Goal: Information Seeking & Learning: Learn about a topic

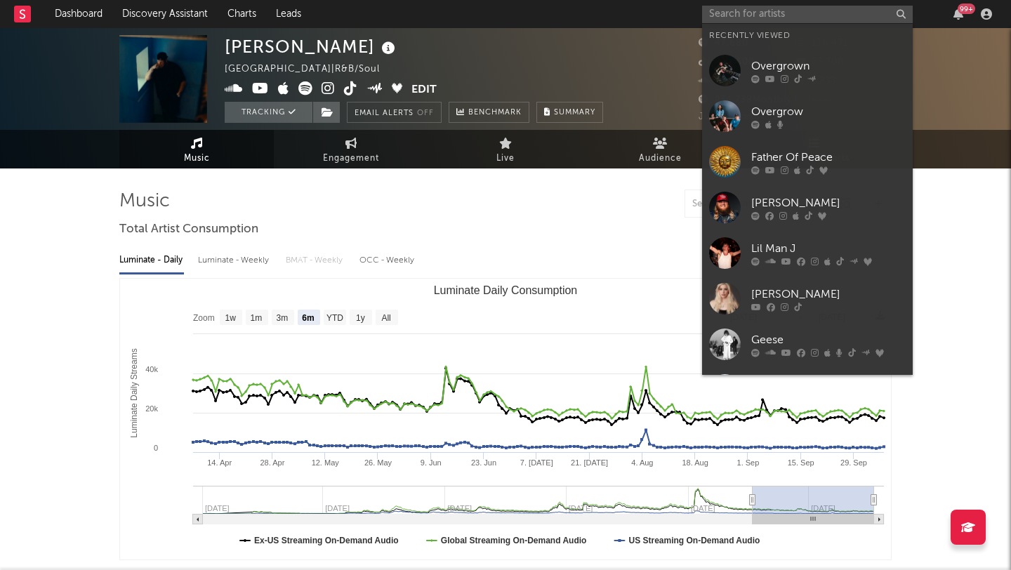
select select "6m"
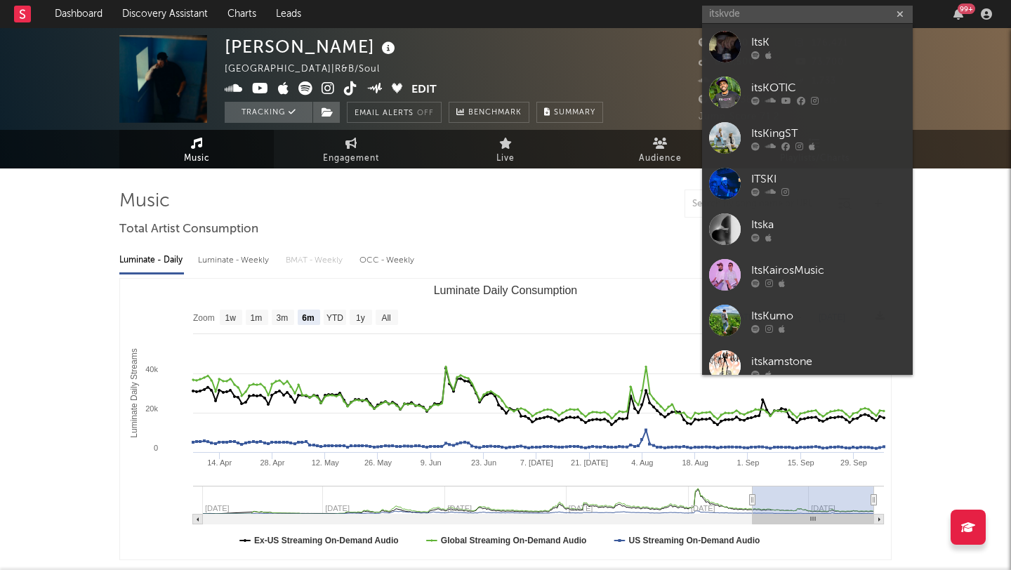
click at [718, 14] on input "itskvde" at bounding box center [807, 15] width 211 height 18
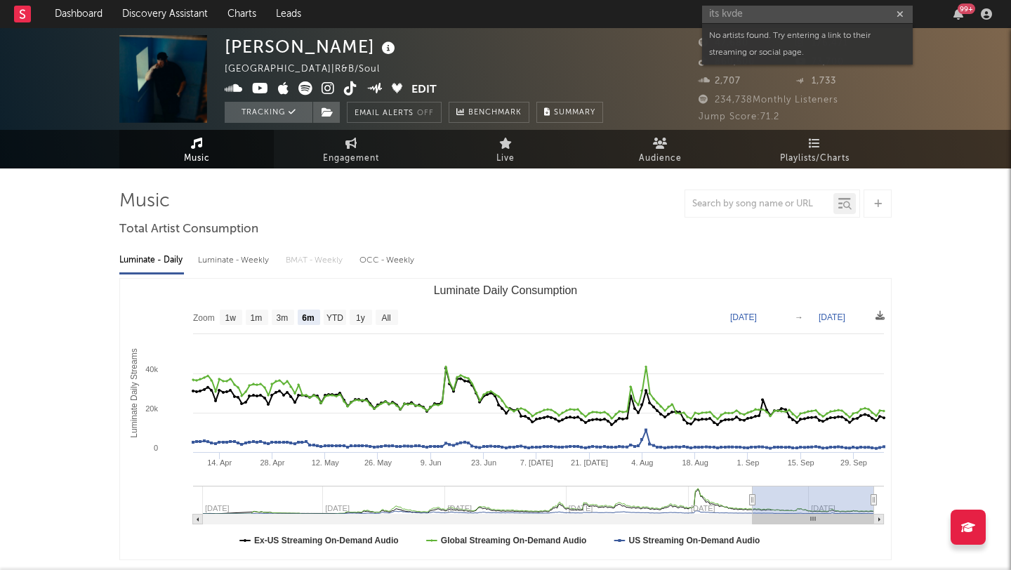
click at [751, 11] on input "its kvde" at bounding box center [807, 15] width 211 height 18
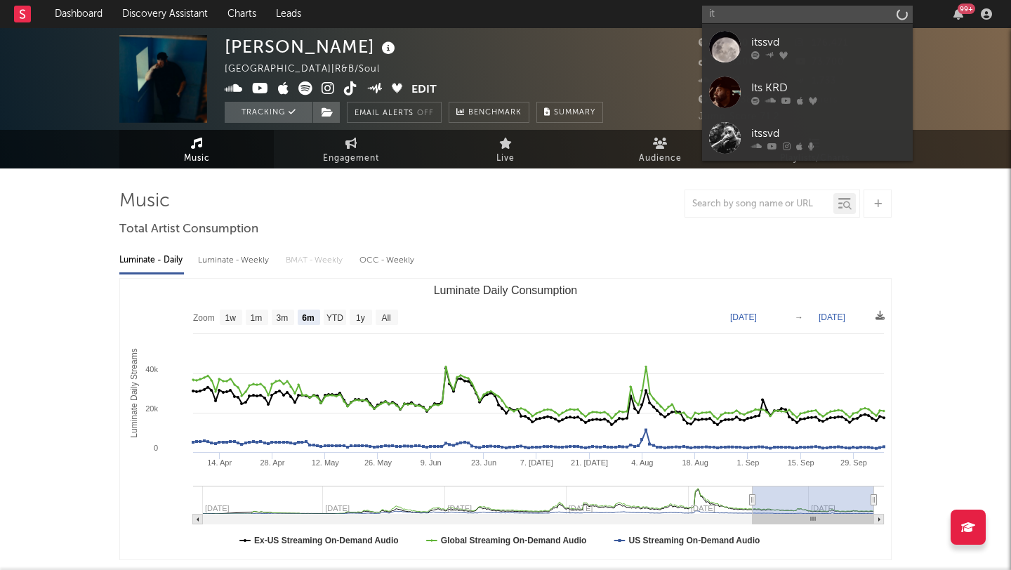
type input "i"
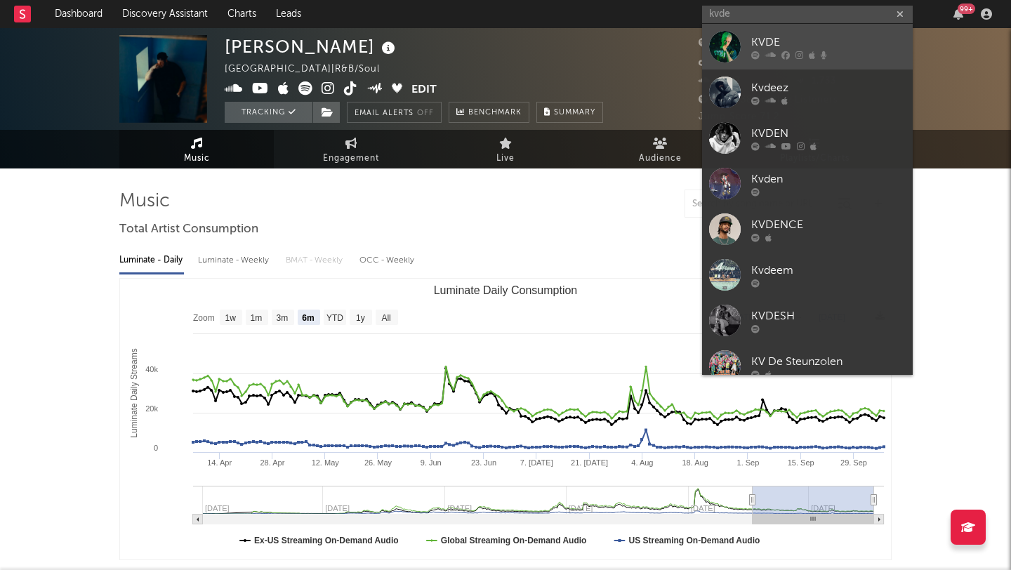
type input "kvde"
click at [801, 40] on div "KVDE" at bounding box center [828, 42] width 155 height 17
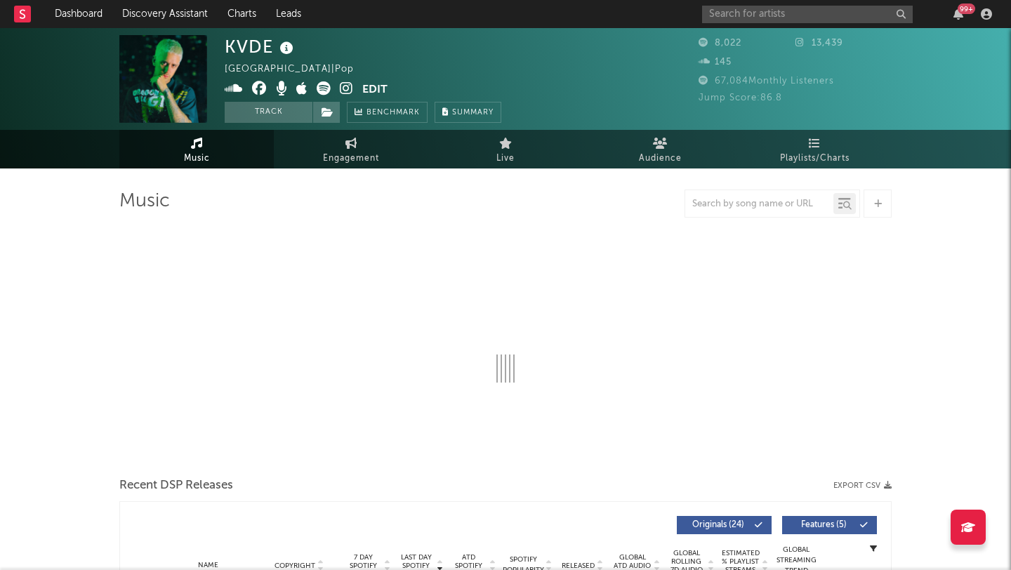
select select "1w"
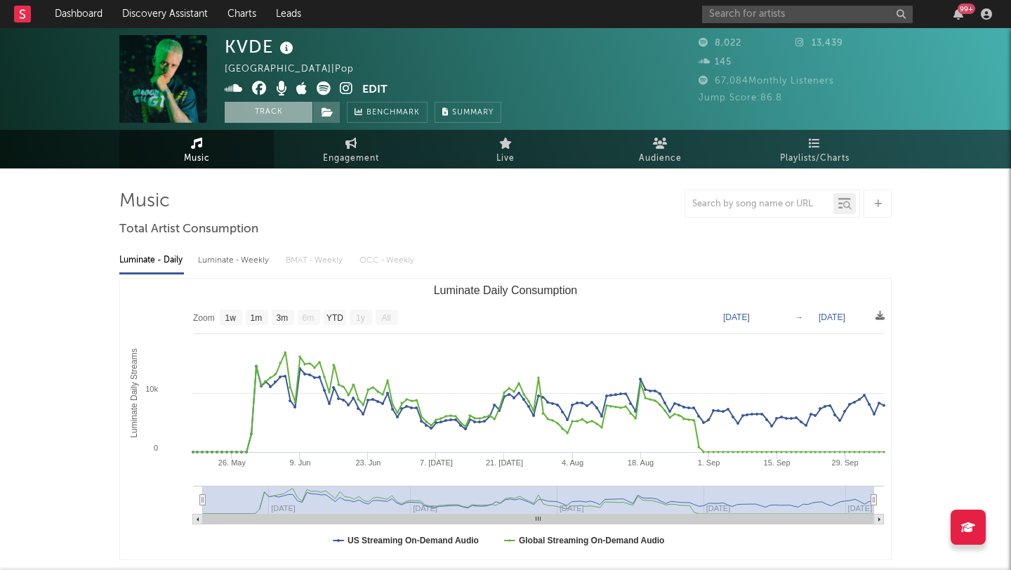
click at [261, 111] on button "Track" at bounding box center [269, 112] width 88 height 21
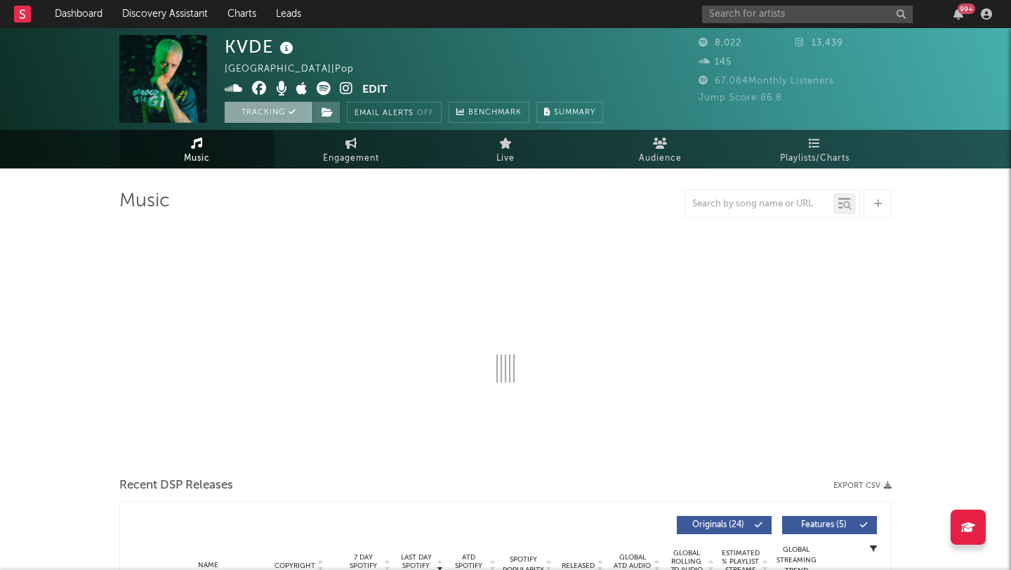
select select "1w"
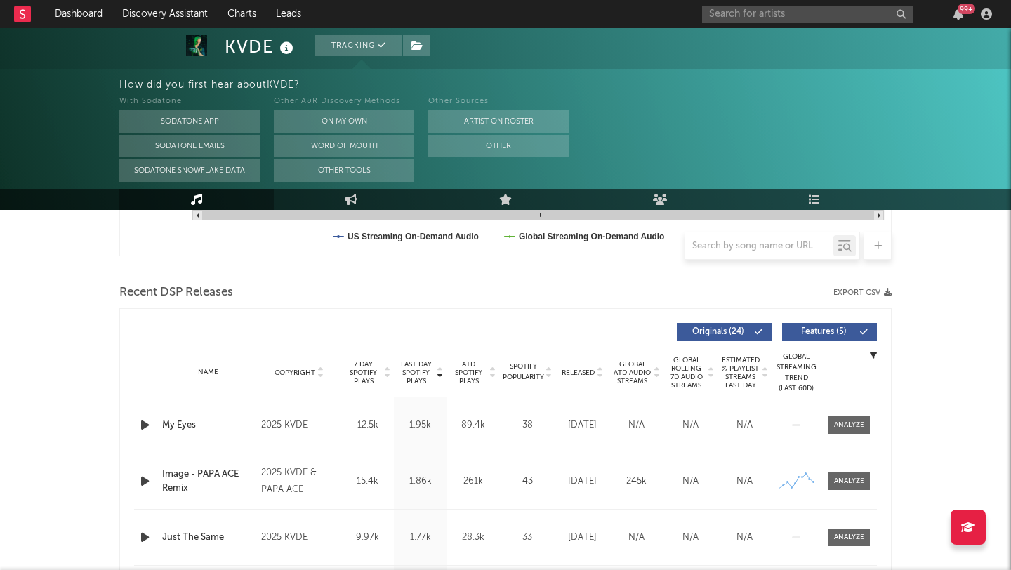
scroll to position [427, 0]
